Goal: Information Seeking & Learning: Learn about a topic

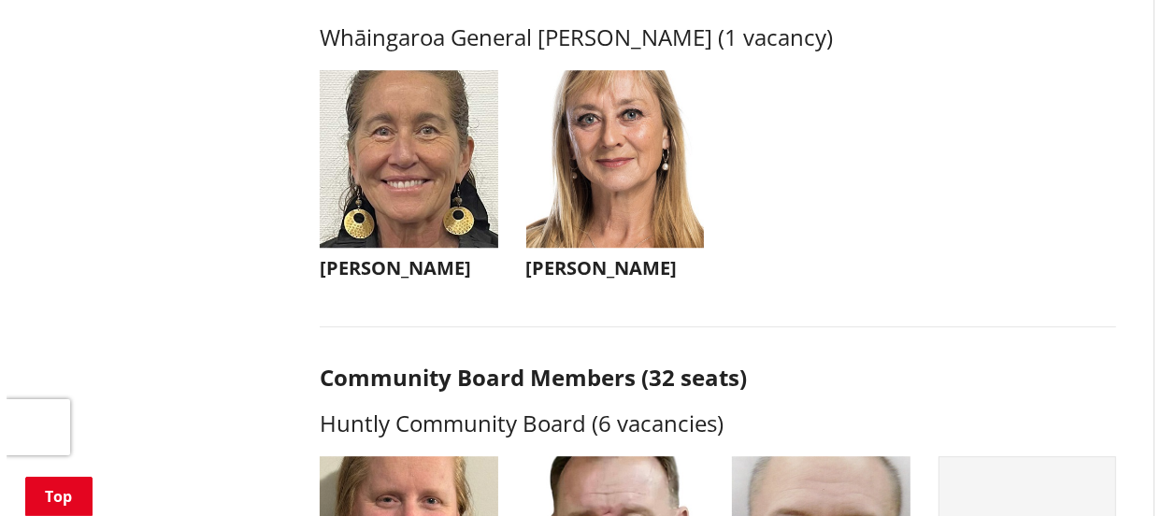
scroll to position [4590, 0]
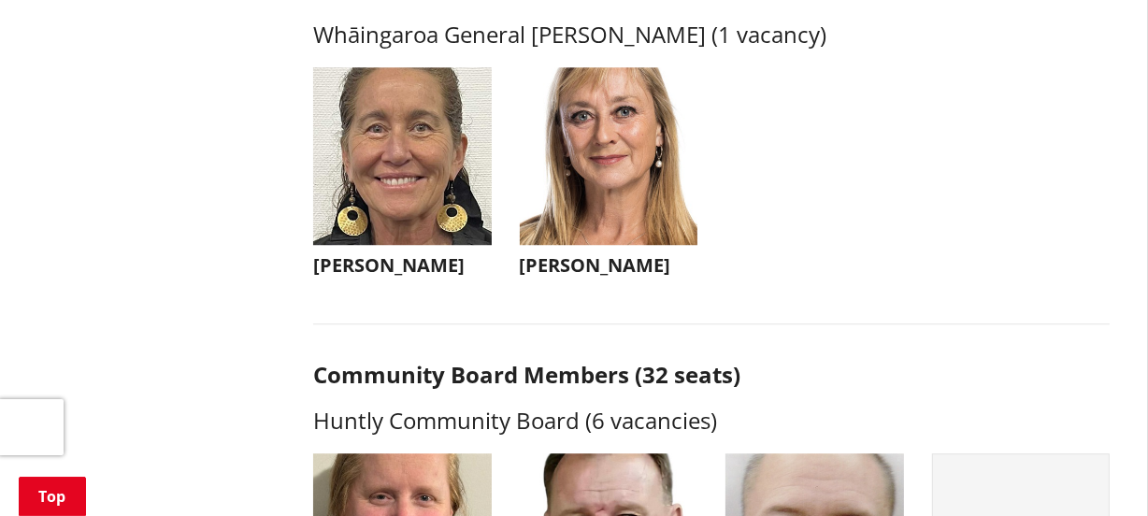
click at [625, 277] on h3 "[PERSON_NAME]" at bounding box center [609, 265] width 179 height 22
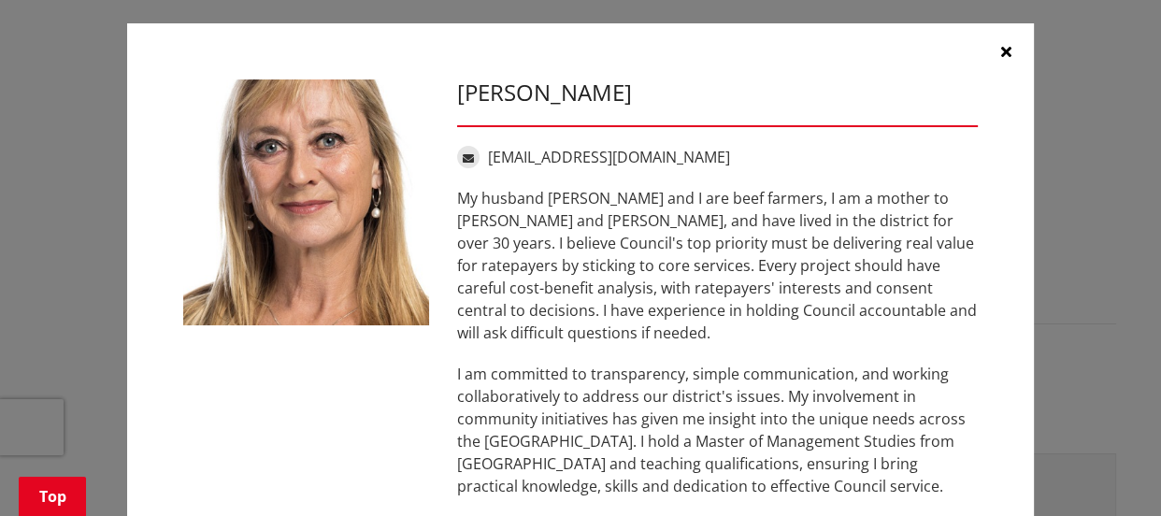
scroll to position [0, 0]
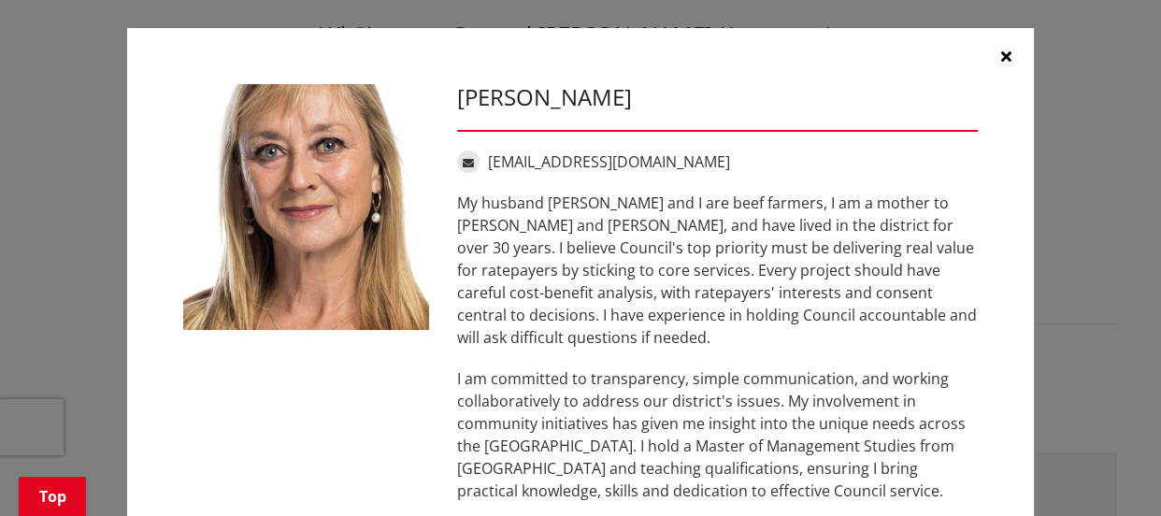
click at [996, 47] on button "button" at bounding box center [1006, 56] width 56 height 56
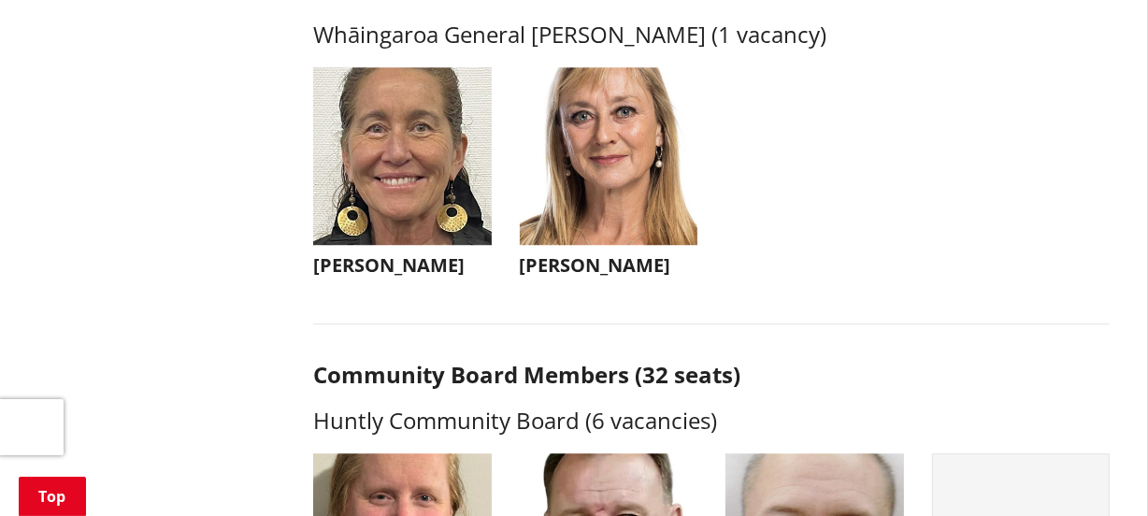
click at [372, 277] on h3 "[PERSON_NAME]" at bounding box center [402, 265] width 179 height 22
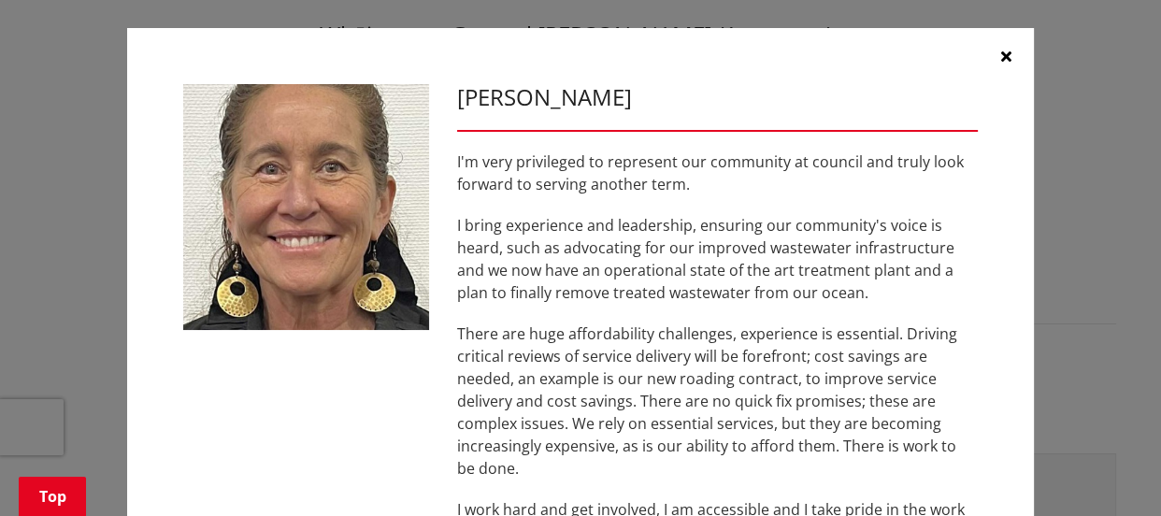
click at [1001, 55] on icon "button" at bounding box center [1006, 56] width 10 height 15
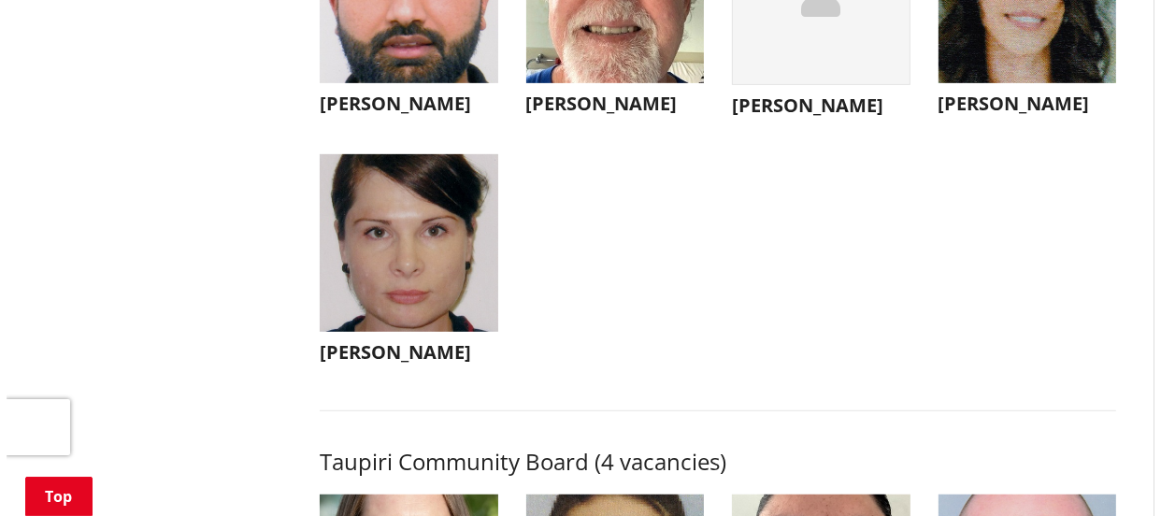
scroll to position [7139, 0]
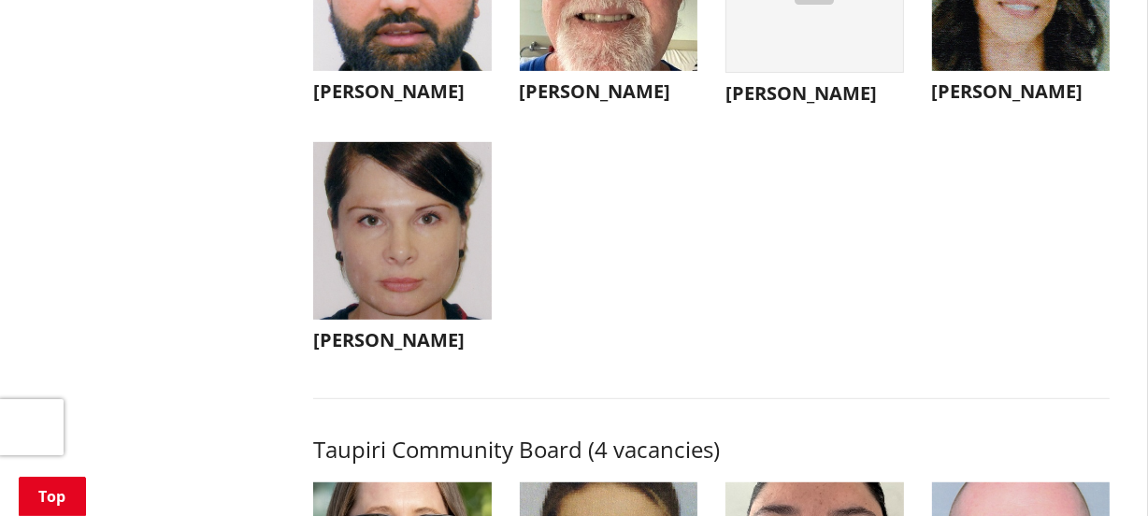
click at [398, 352] on h3 "[PERSON_NAME]" at bounding box center [402, 340] width 179 height 22
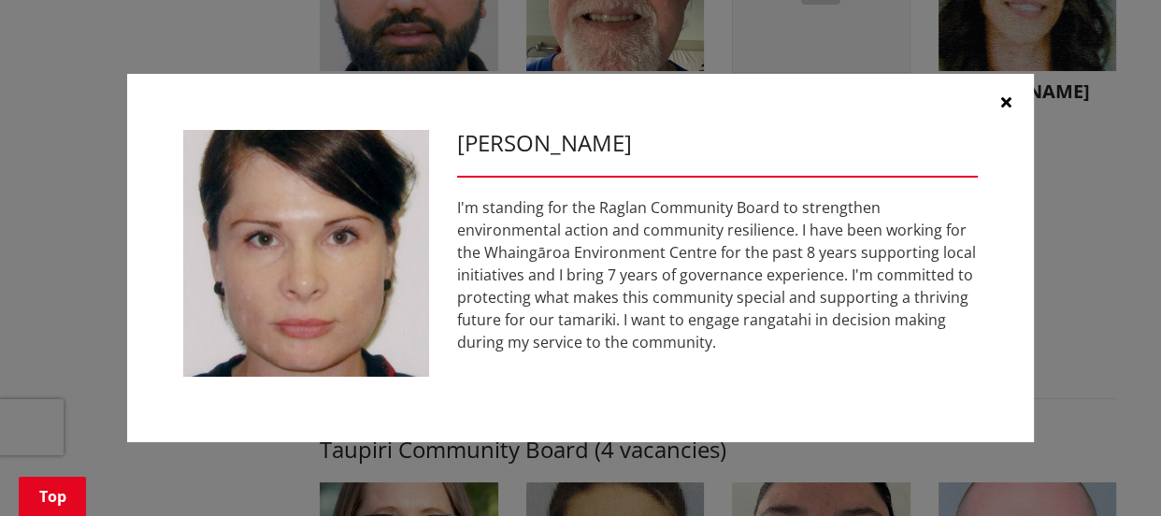
click at [1004, 95] on icon "button" at bounding box center [1006, 101] width 10 height 15
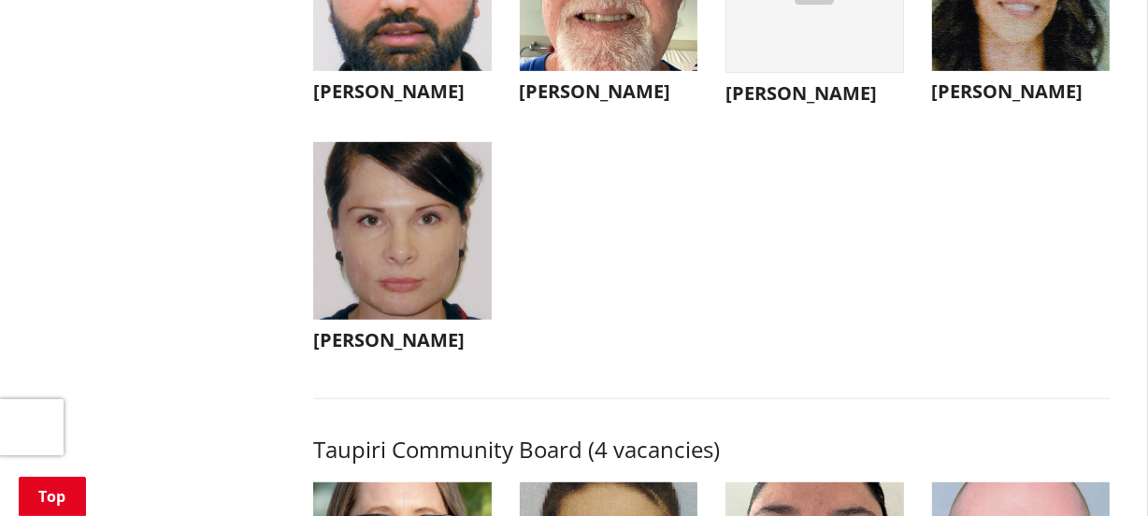
click at [392, 103] on h3 "[PERSON_NAME]" at bounding box center [402, 91] width 179 height 22
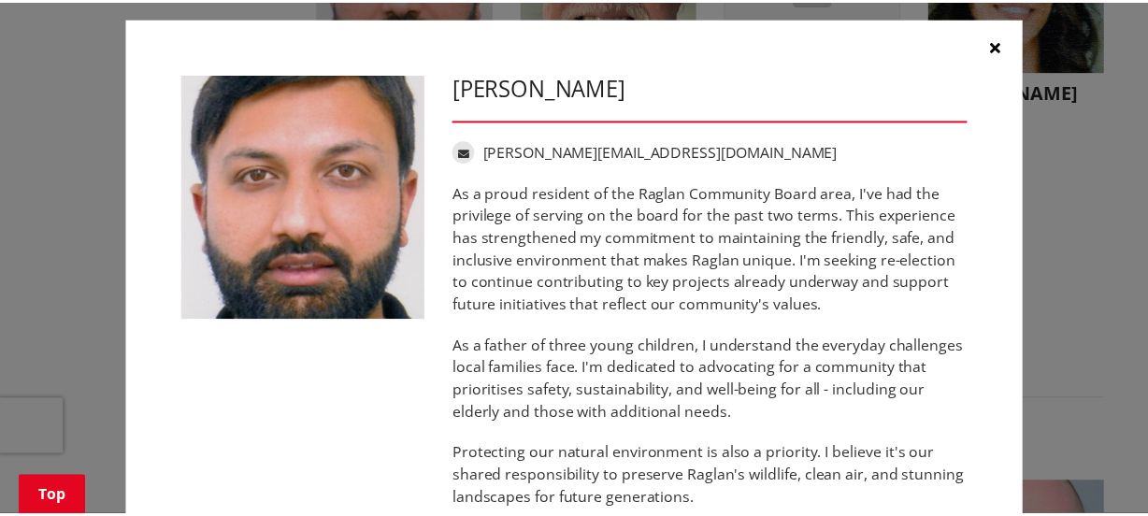
scroll to position [0, 0]
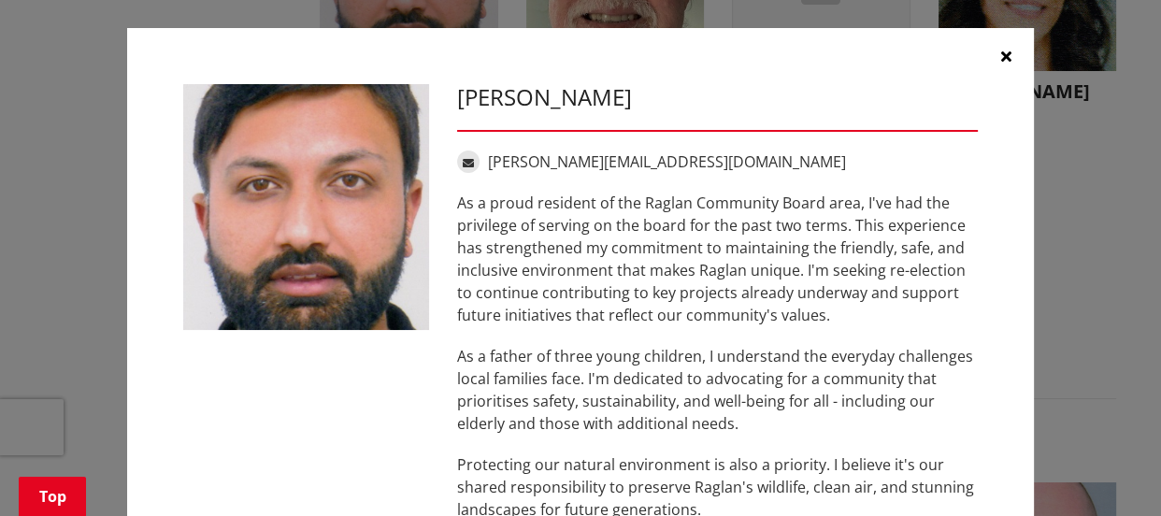
click at [1001, 55] on icon "button" at bounding box center [1006, 56] width 10 height 15
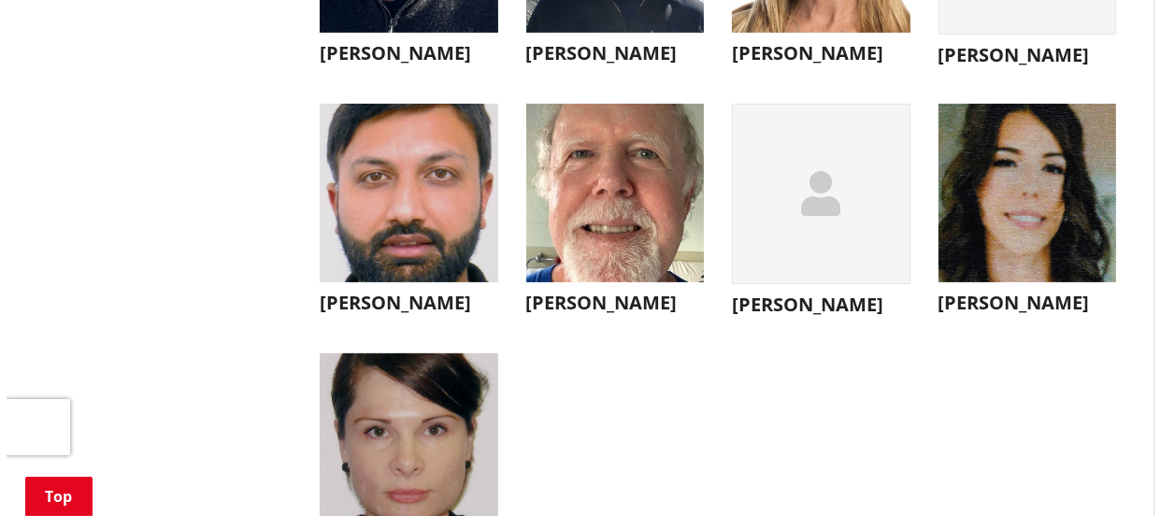
scroll to position [6884, 0]
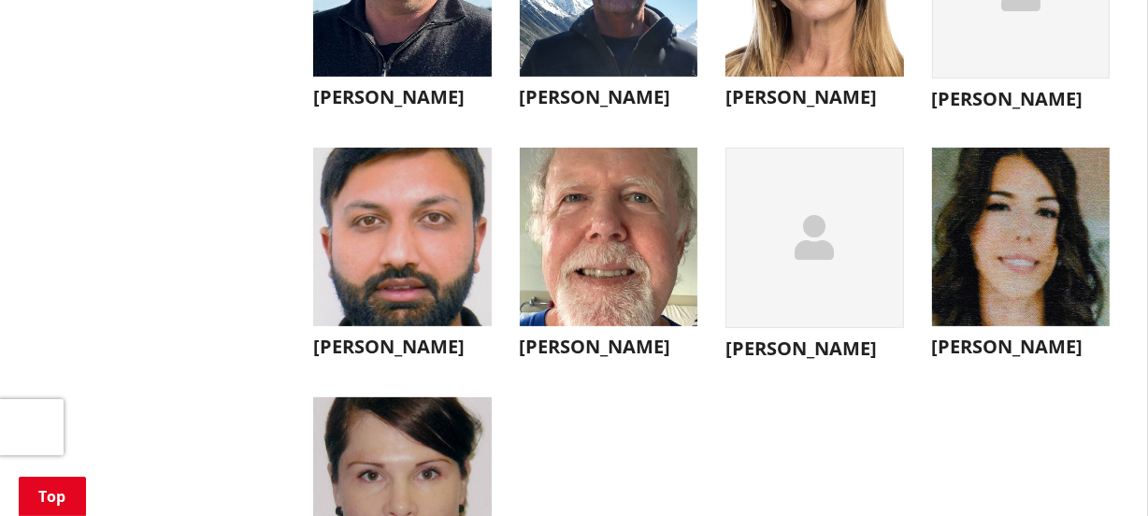
click at [779, 360] on h3 "[PERSON_NAME]" at bounding box center [815, 349] width 179 height 22
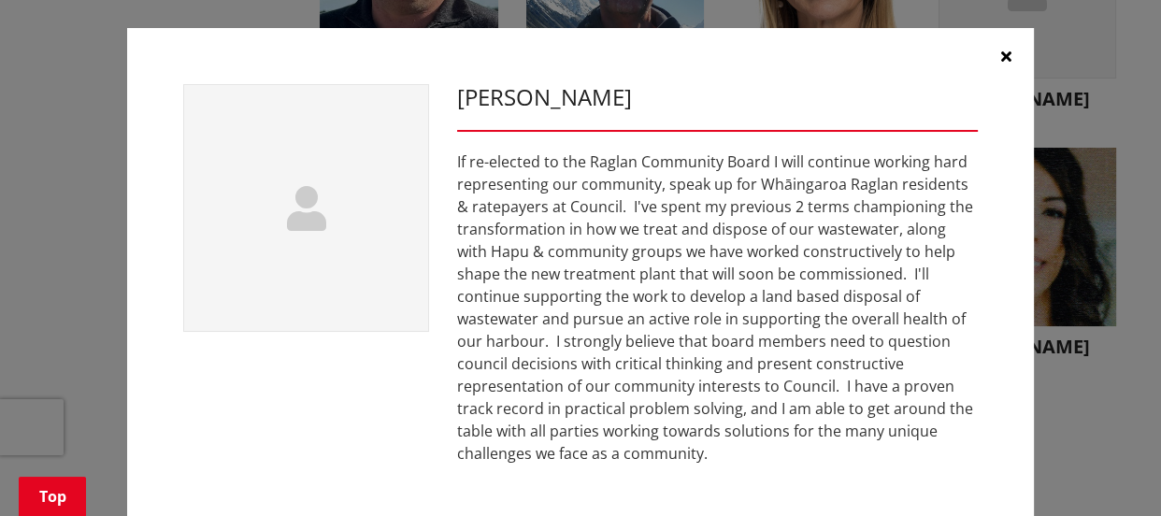
click at [1001, 51] on icon "button" at bounding box center [1006, 56] width 10 height 15
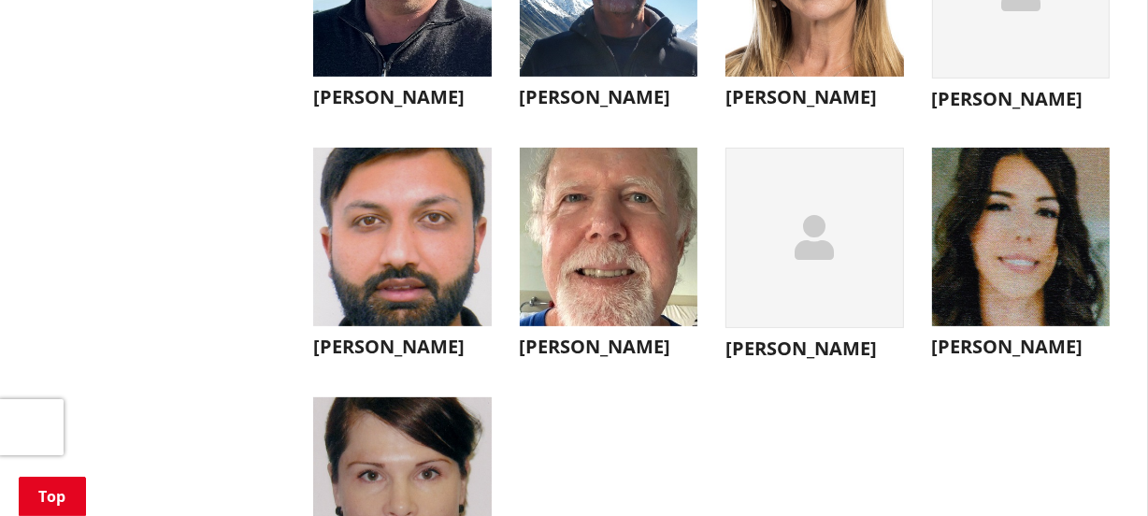
click at [772, 108] on h3 "[PERSON_NAME]" at bounding box center [815, 97] width 179 height 22
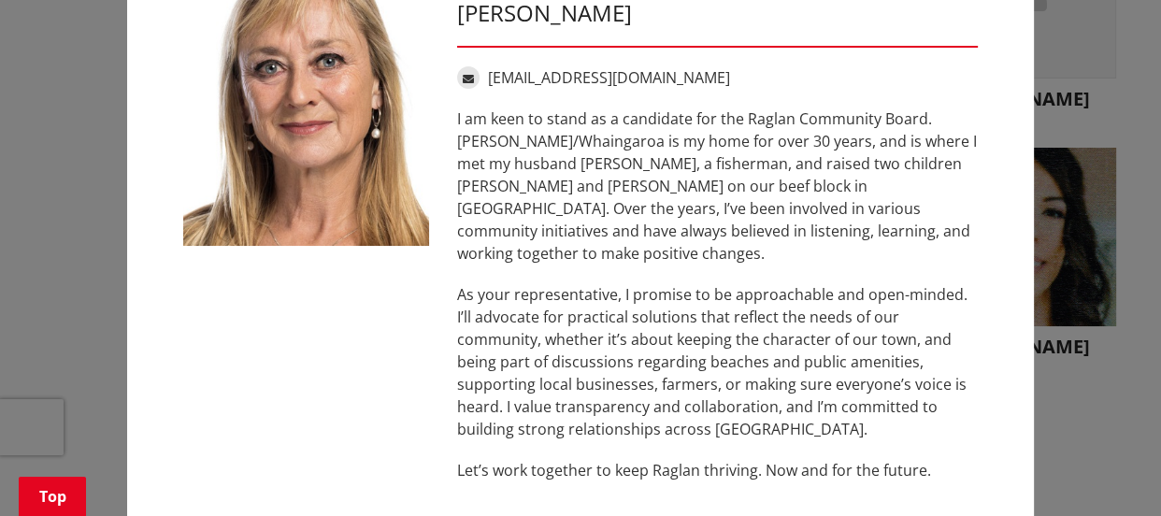
scroll to position [0, 0]
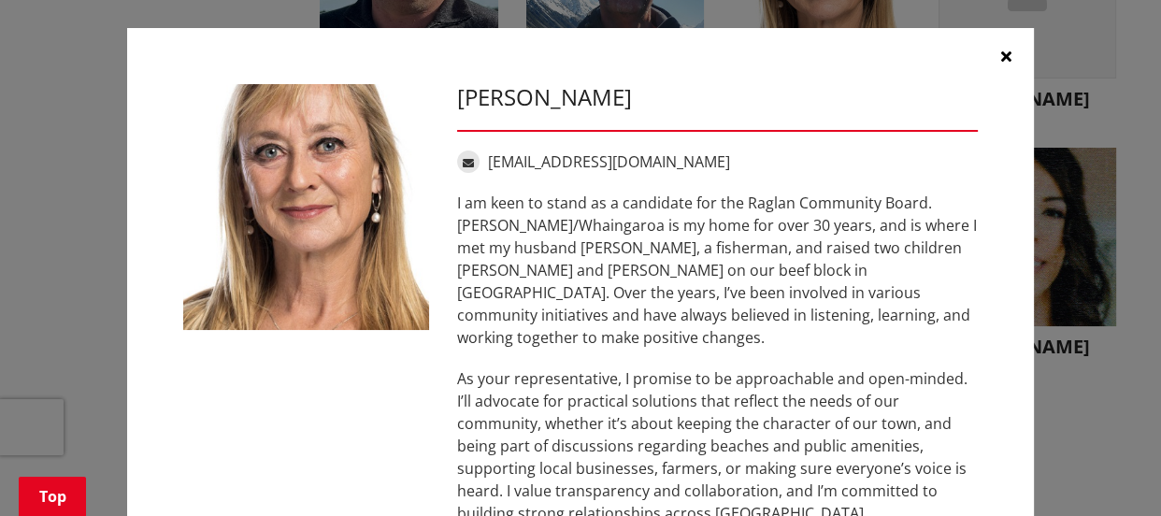
click at [1001, 55] on icon "button" at bounding box center [1006, 56] width 10 height 15
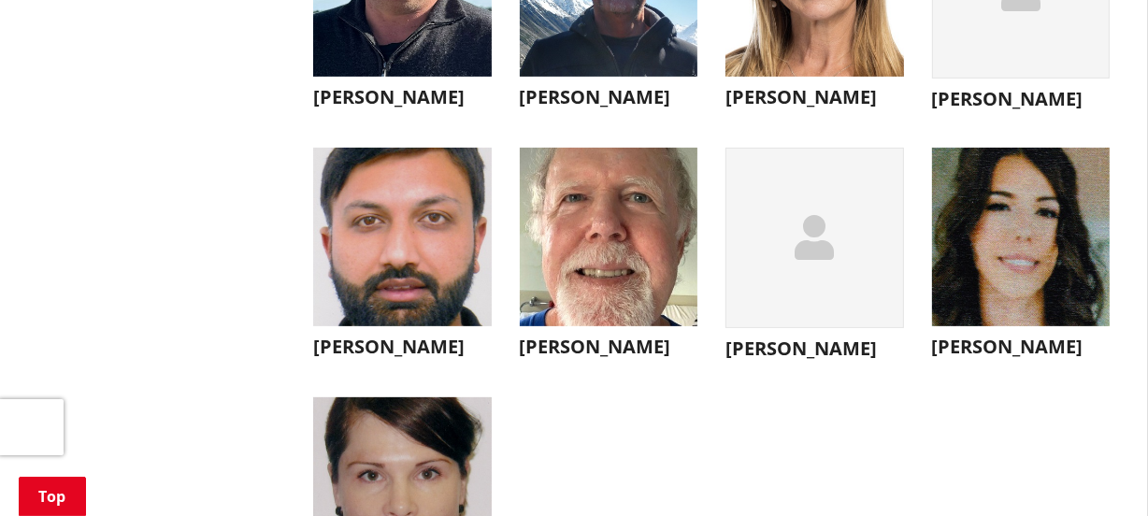
click at [603, 108] on h3 "[PERSON_NAME]" at bounding box center [609, 97] width 179 height 22
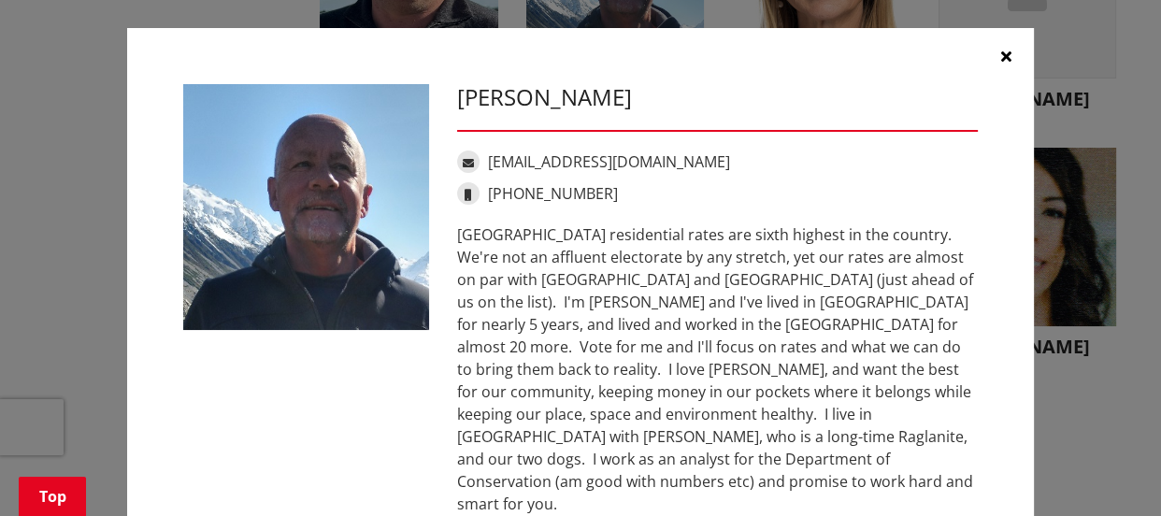
click at [1001, 52] on icon "button" at bounding box center [1006, 56] width 10 height 15
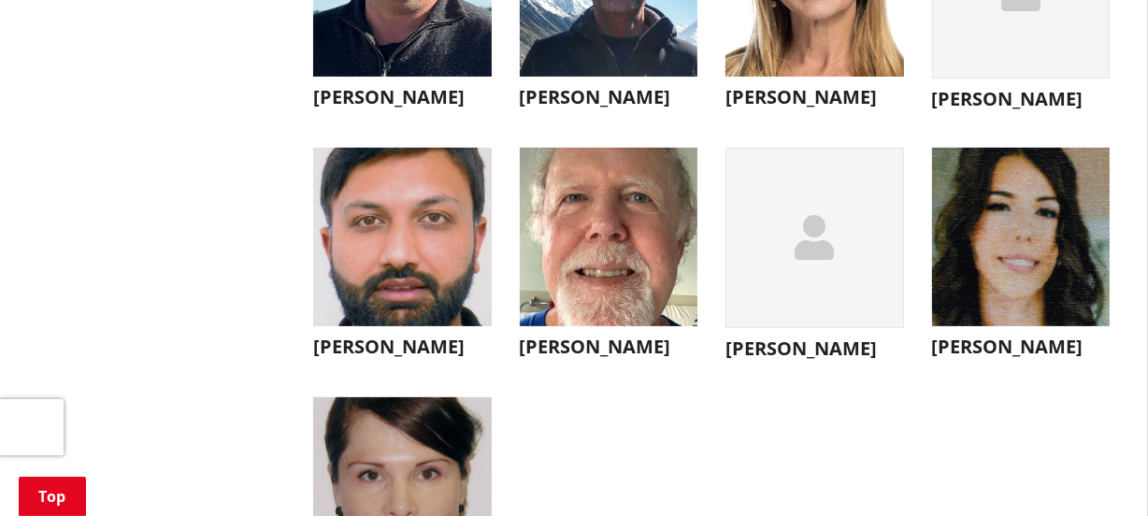
click at [364, 108] on h3 "[PERSON_NAME]" at bounding box center [402, 97] width 179 height 22
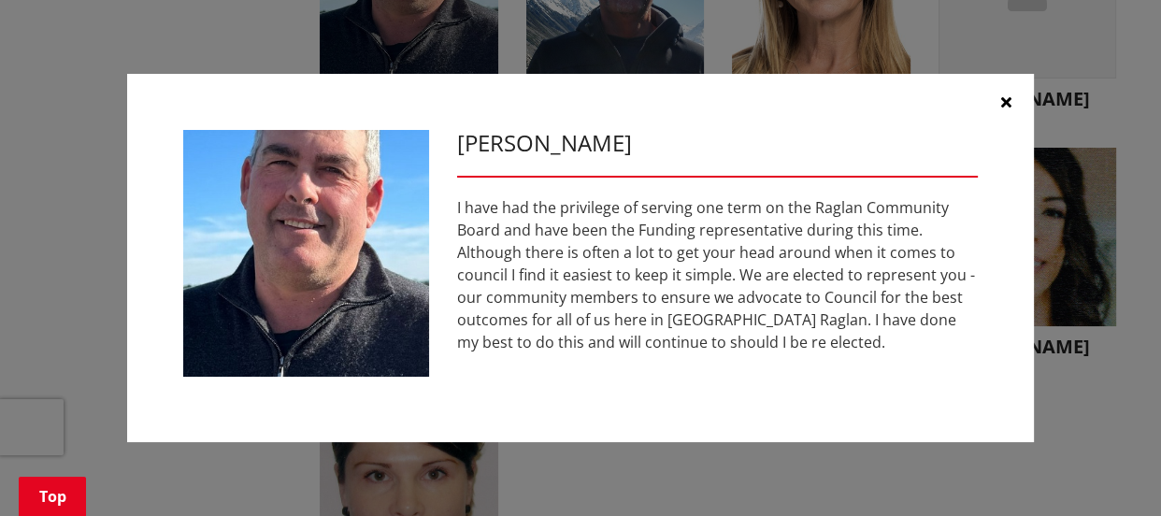
click at [1004, 98] on icon "button" at bounding box center [1006, 101] width 10 height 15
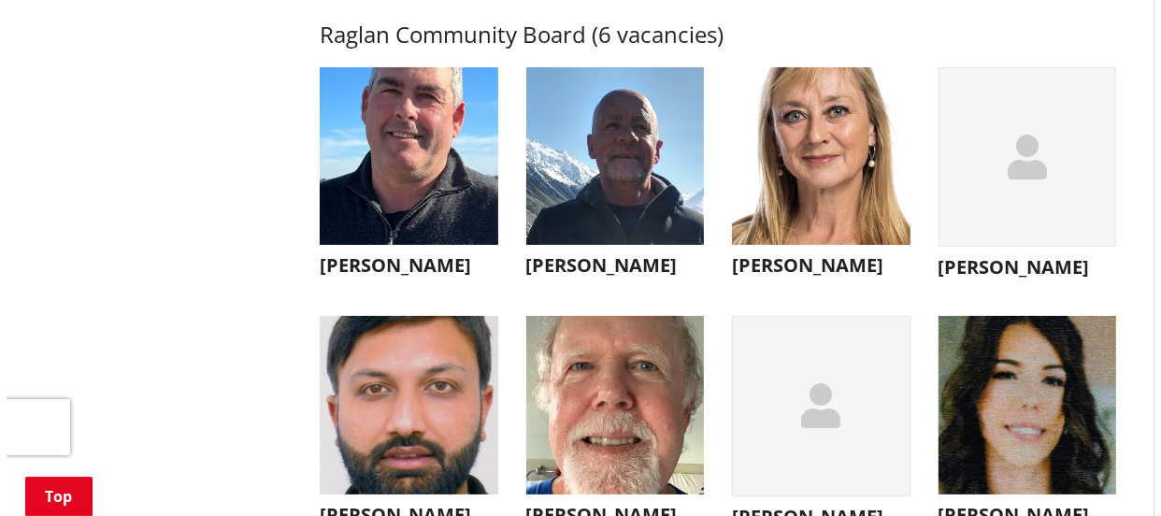
scroll to position [6714, 0]
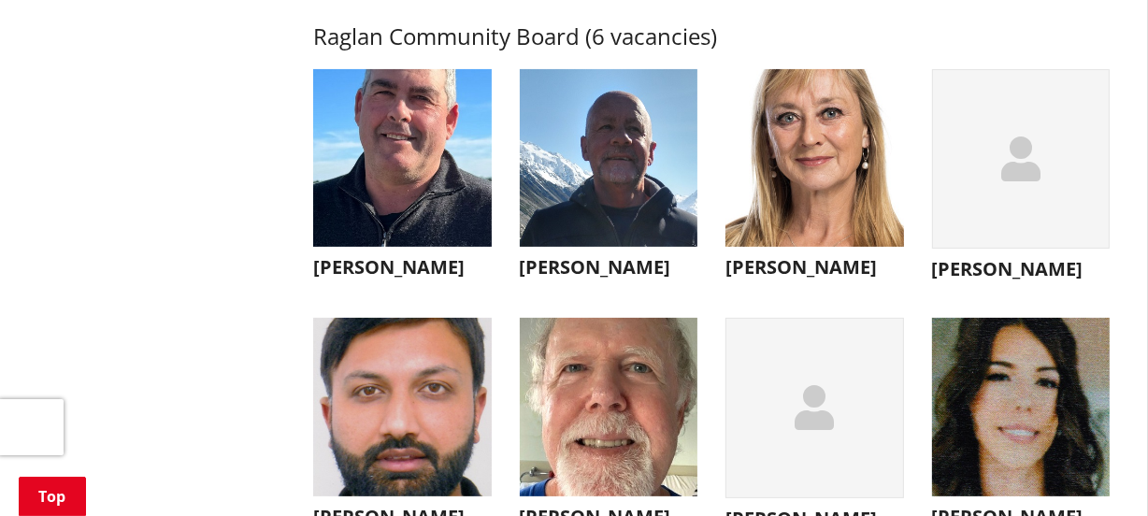
click at [999, 280] on h3 "[PERSON_NAME]" at bounding box center [1021, 269] width 179 height 22
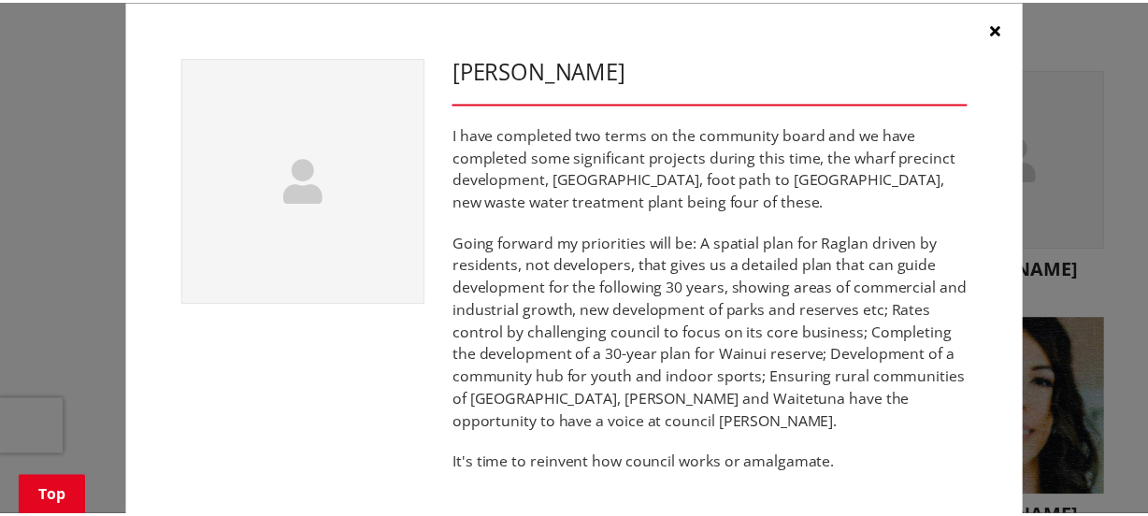
scroll to position [0, 0]
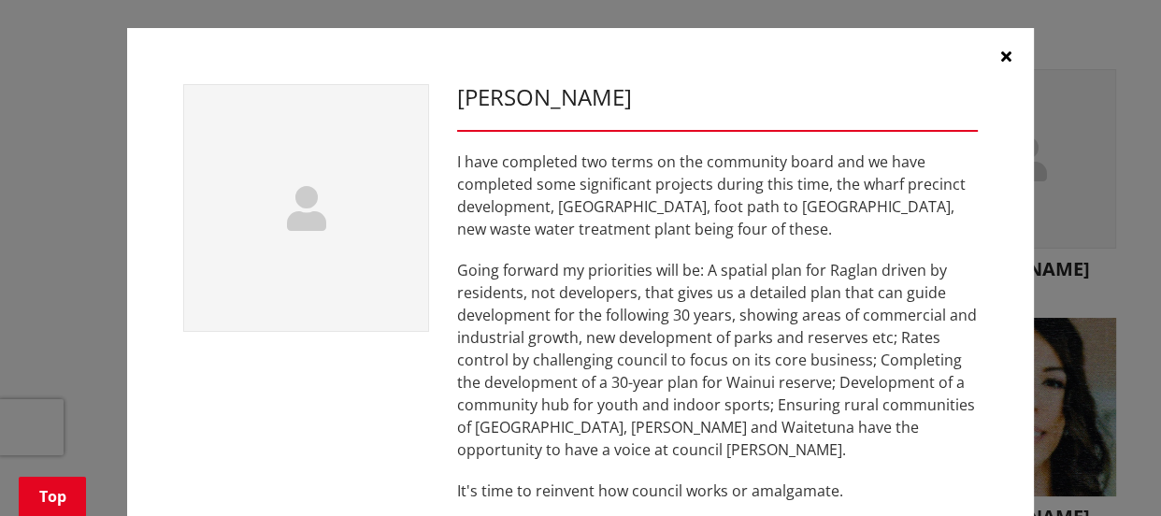
click at [1001, 51] on icon "button" at bounding box center [1006, 56] width 10 height 15
